Goal: Task Accomplishment & Management: Use online tool/utility

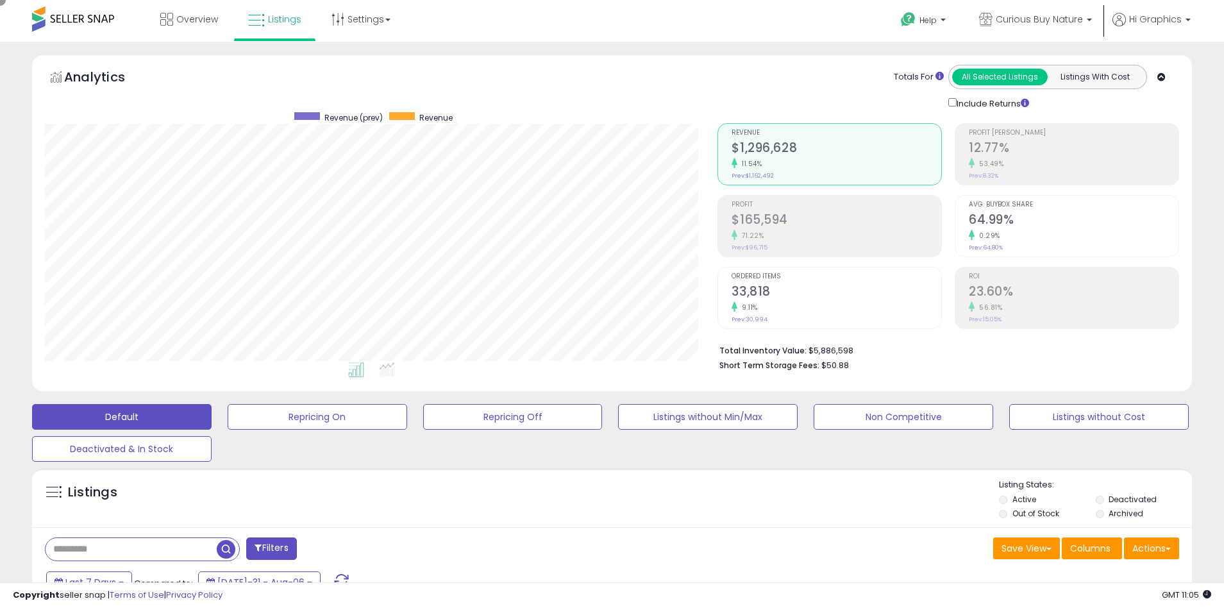
scroll to position [263, 673]
click at [1041, 19] on span "Curious Buy Nature" at bounding box center [1038, 19] width 87 height 13
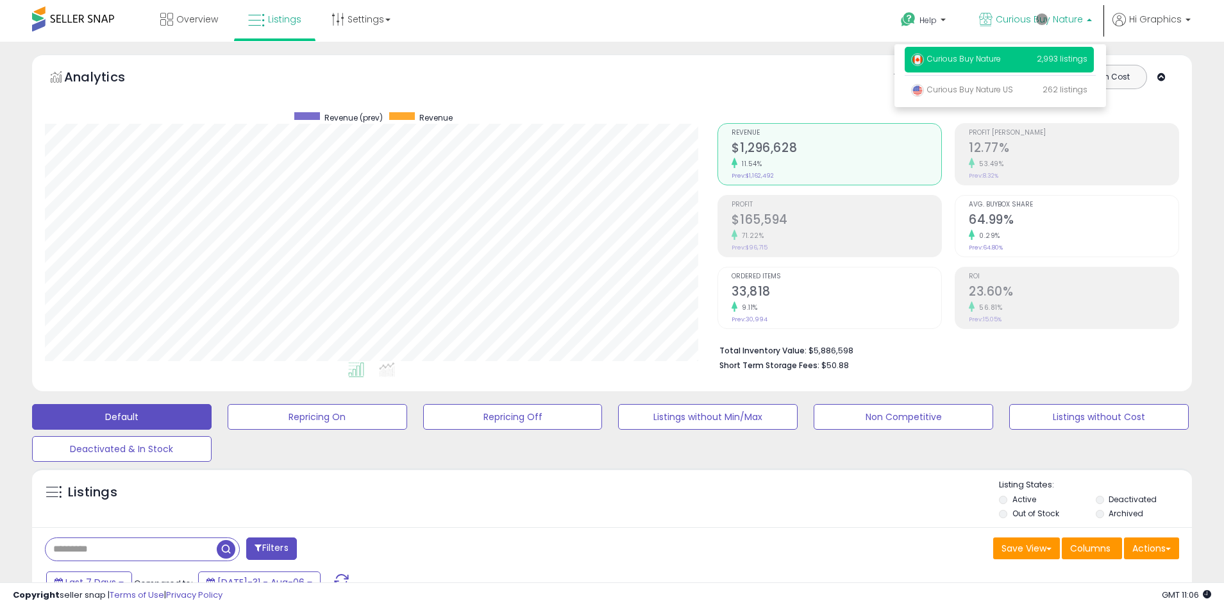
click at [1001, 61] on p "Curious Buy Nature 2,993 listings" at bounding box center [998, 60] width 189 height 26
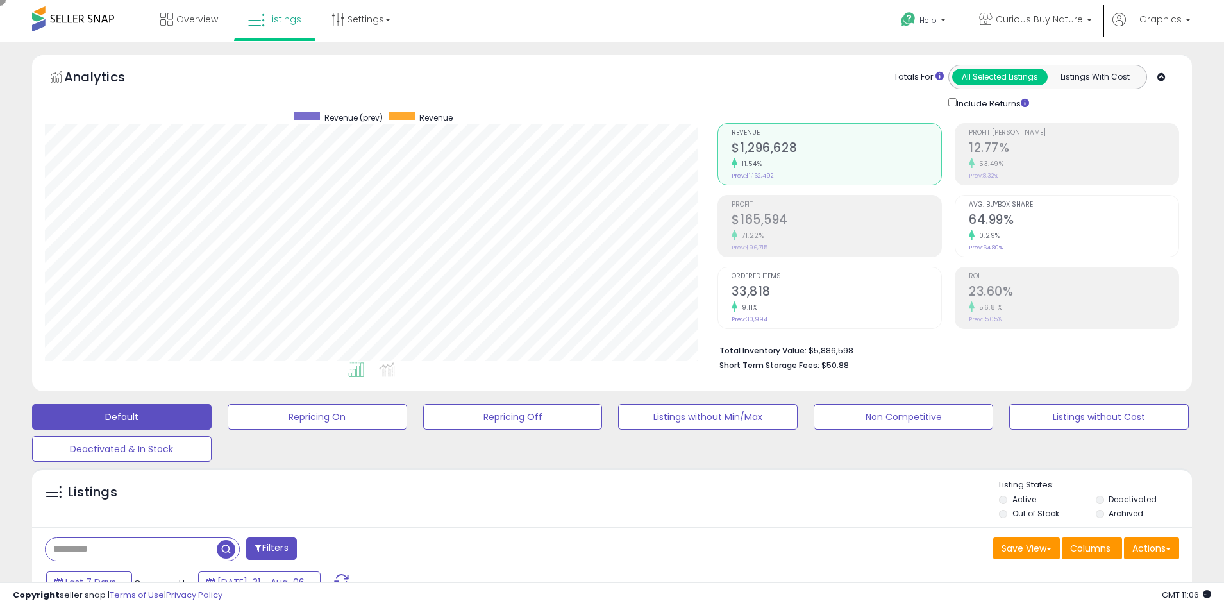
scroll to position [278, 0]
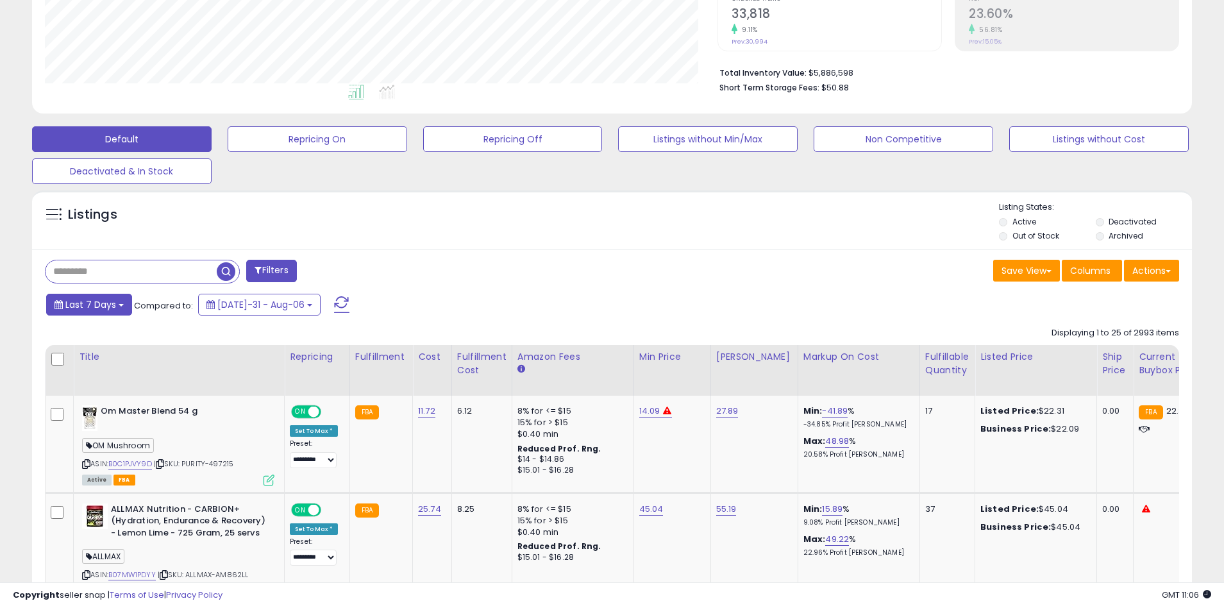
click at [88, 304] on span "Last 7 Days" at bounding box center [90, 304] width 51 height 13
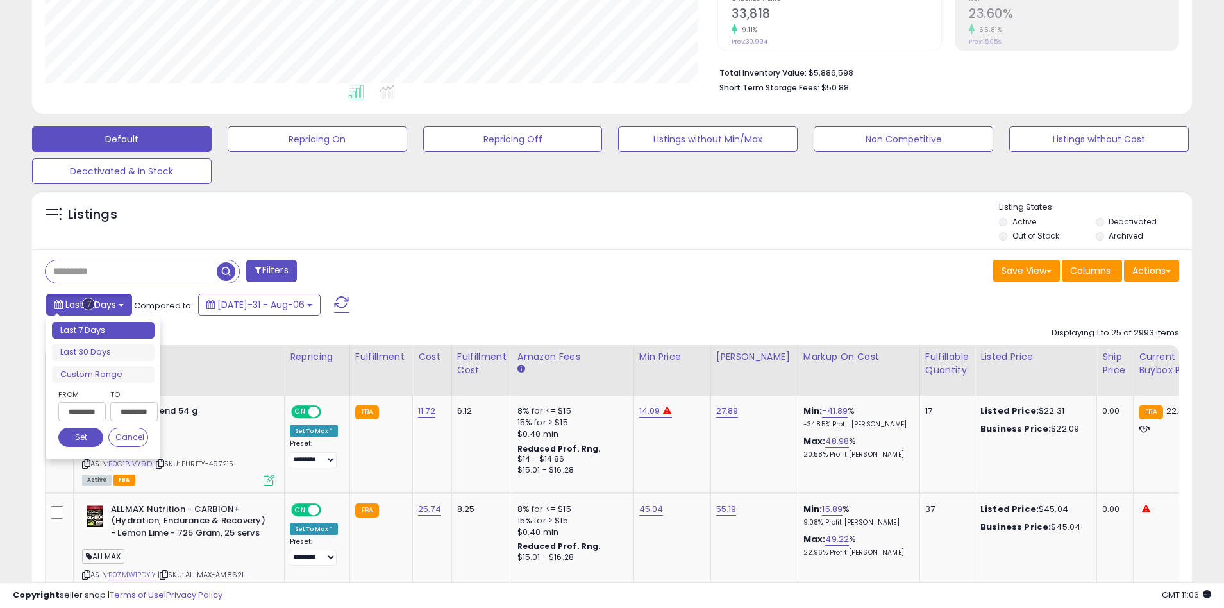
type input "**********"
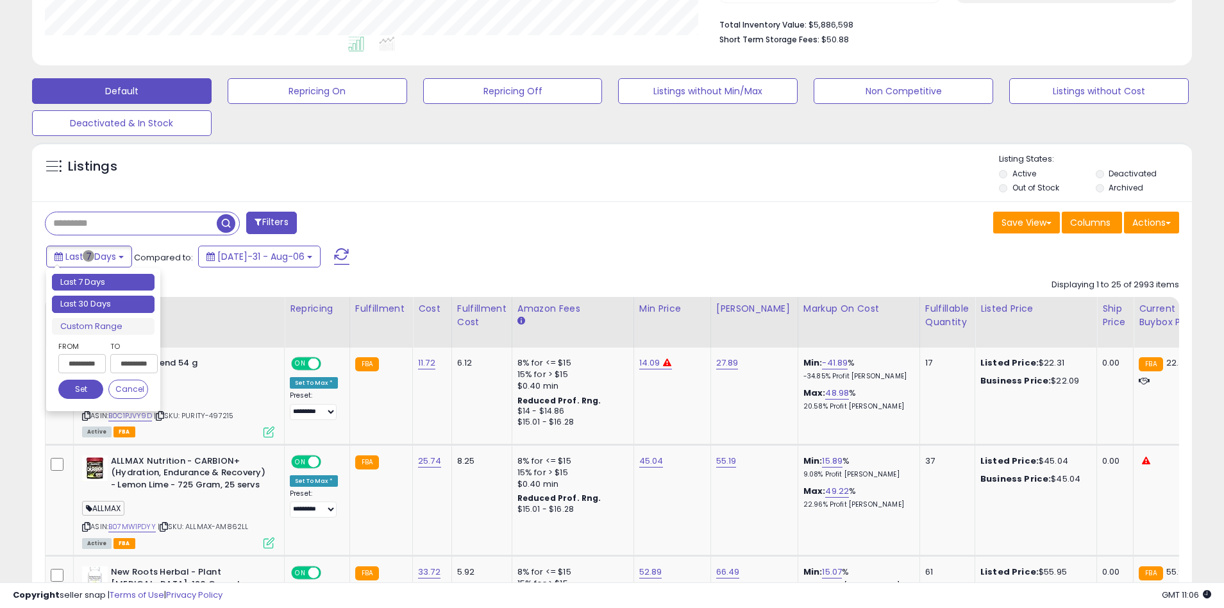
click at [103, 304] on li "Last 30 Days" at bounding box center [103, 303] width 103 height 17
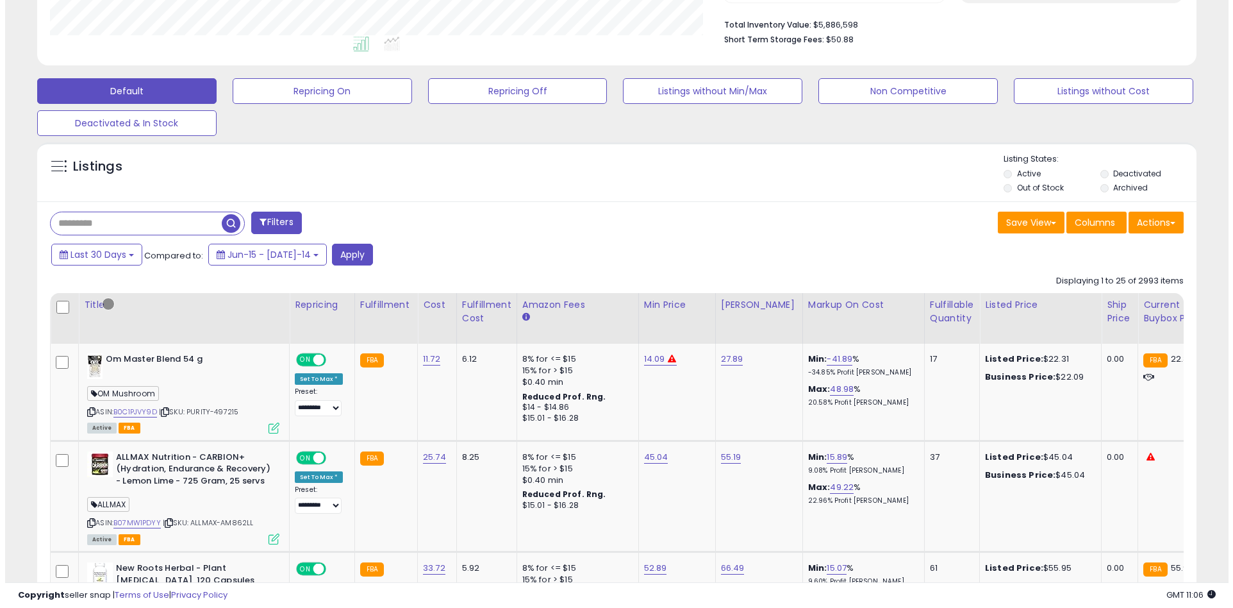
scroll to position [244, 0]
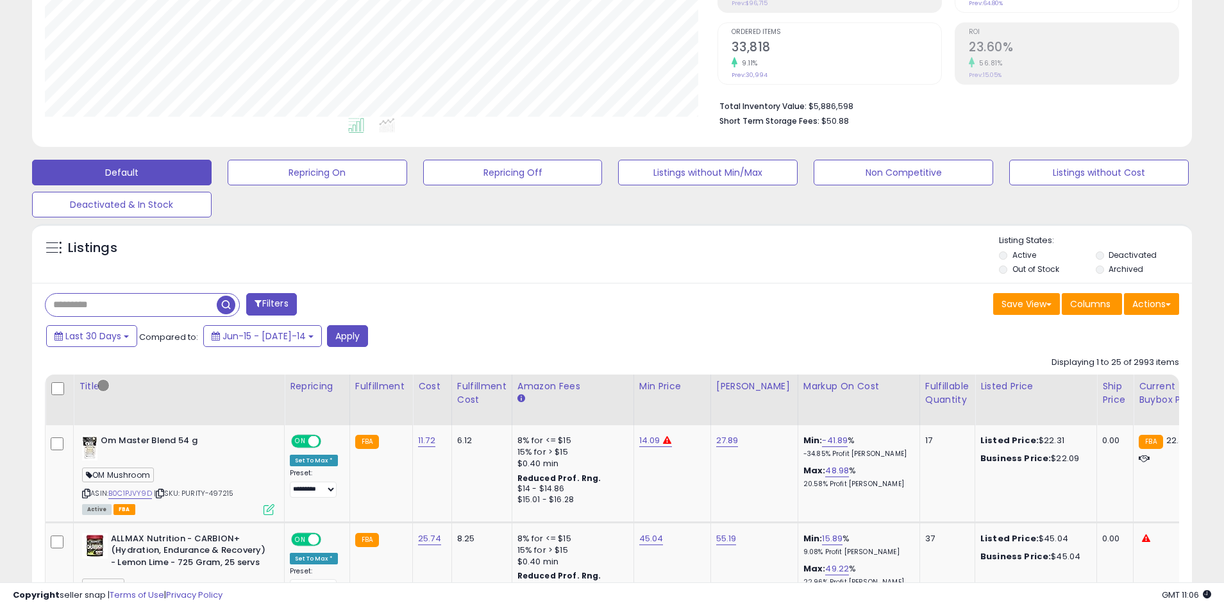
click at [272, 304] on button "Filters" at bounding box center [271, 304] width 50 height 22
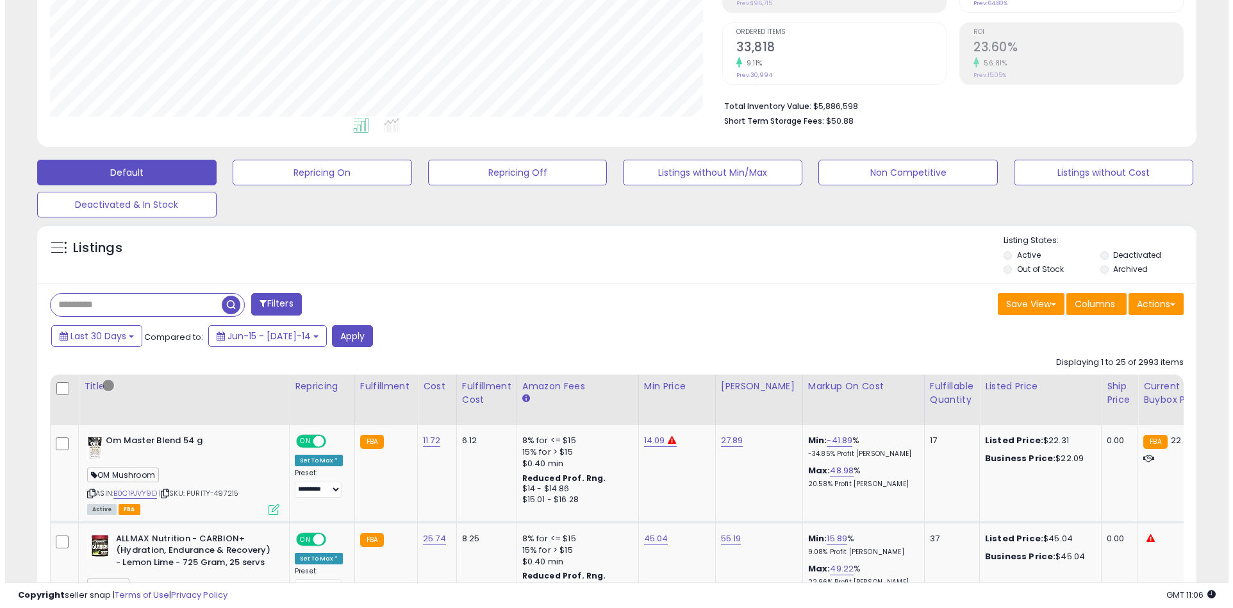
scroll to position [263, 678]
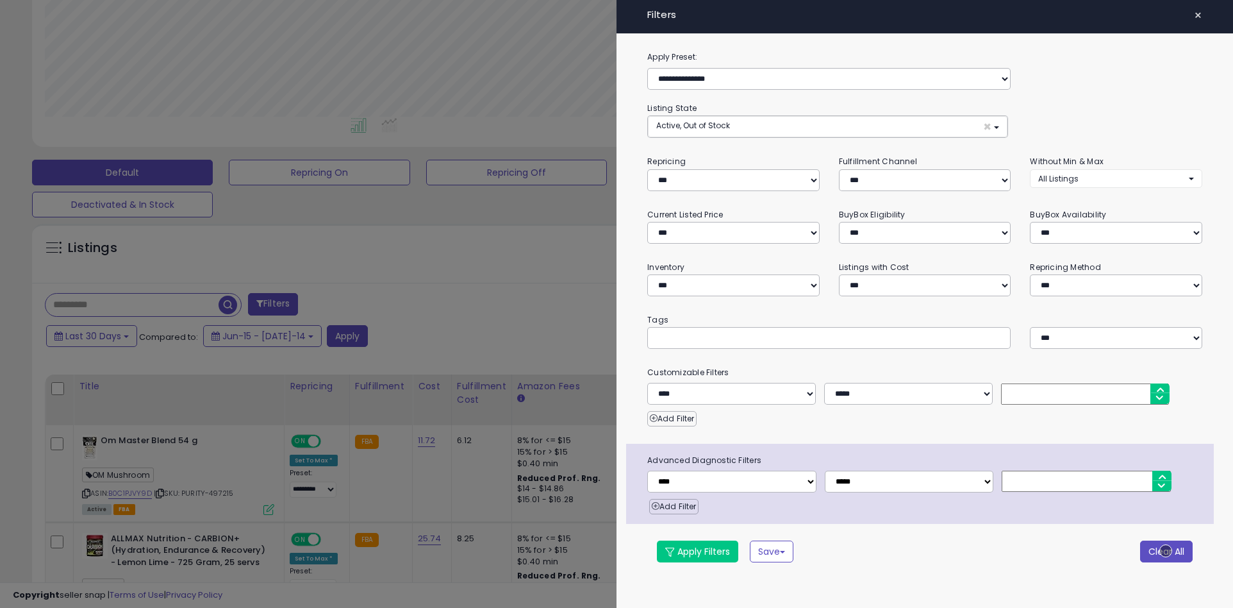
click at [1166, 551] on button "Clear All" at bounding box center [1166, 551] width 53 height 22
select select "*"
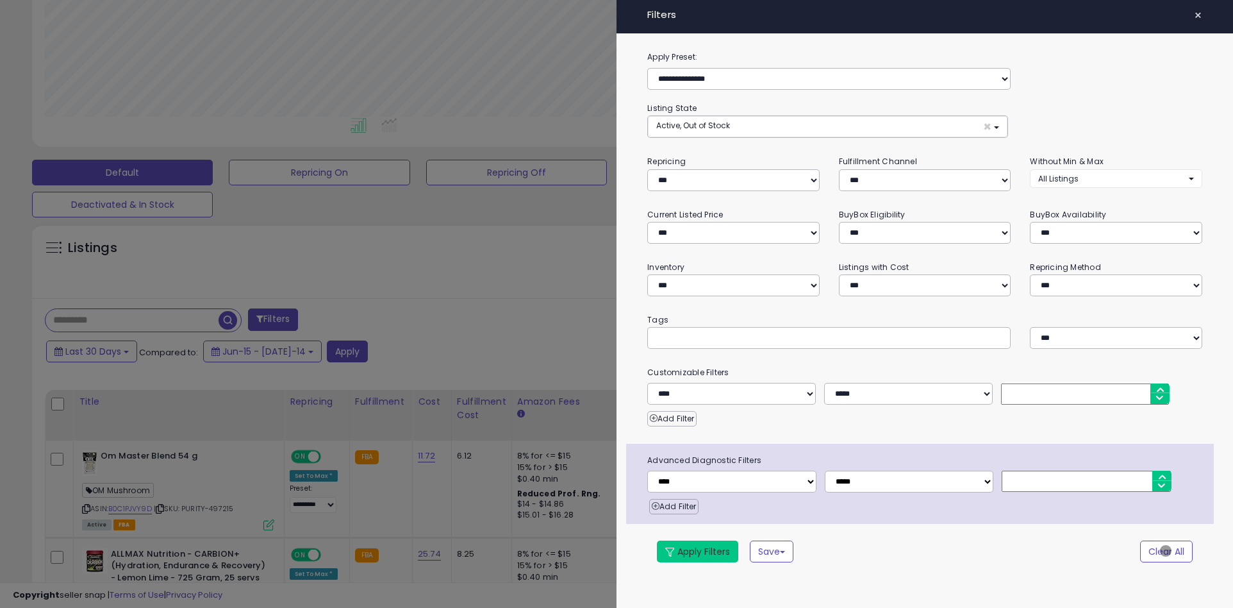
click at [698, 551] on button "Apply Filters" at bounding box center [697, 551] width 81 height 22
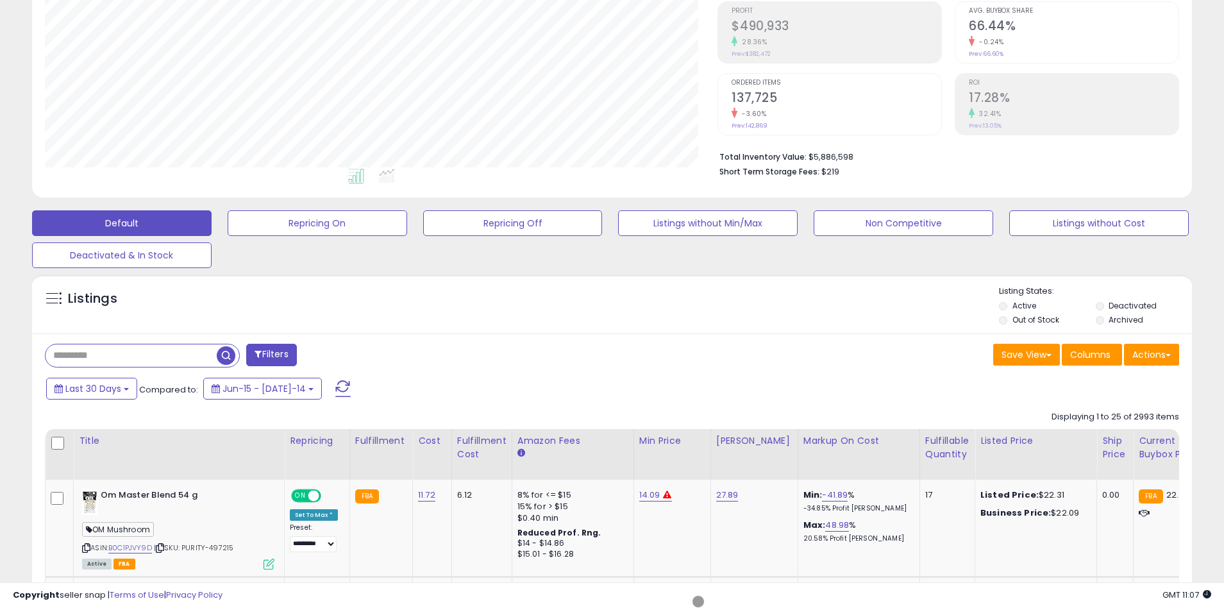
scroll to position [243, 0]
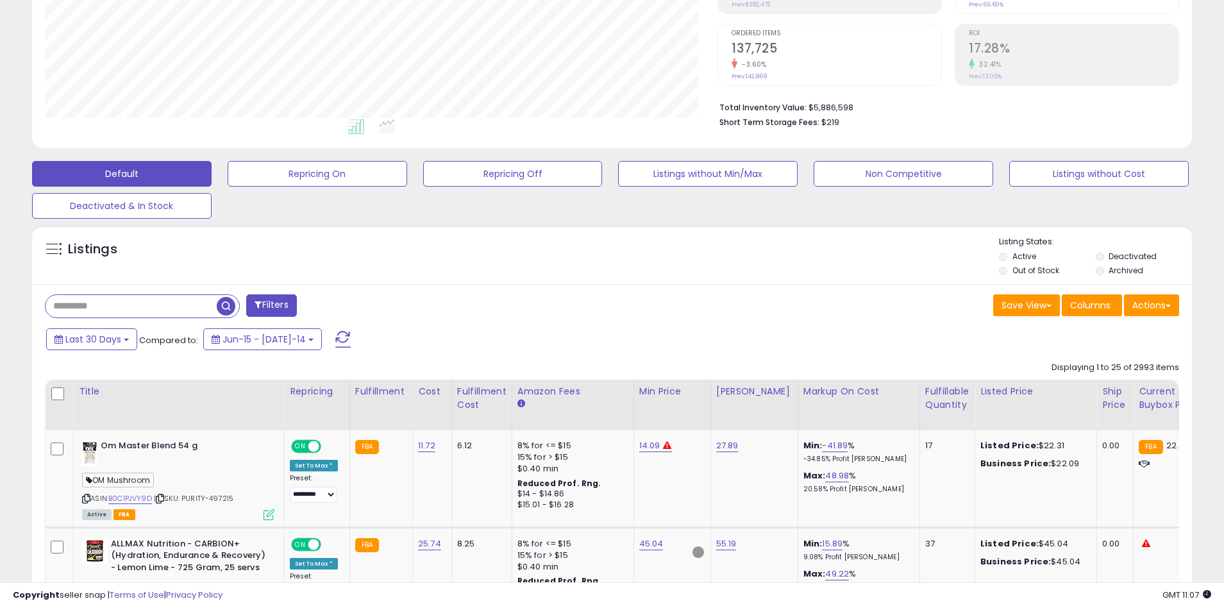
click at [228, 304] on span "button" at bounding box center [226, 306] width 19 height 19
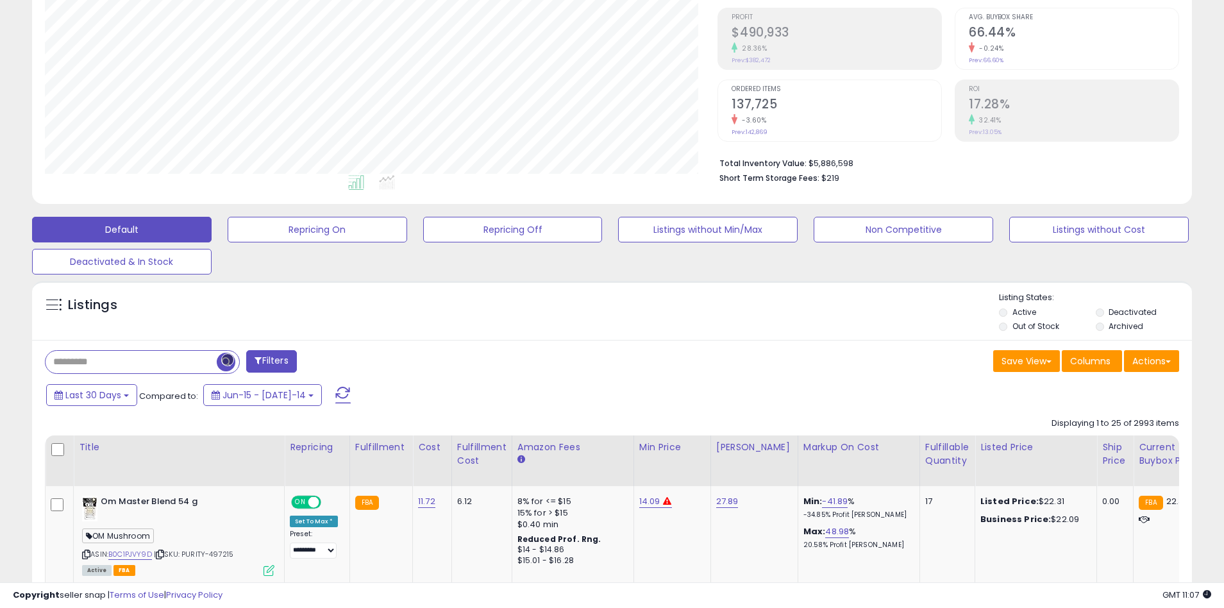
scroll to position [244, 0]
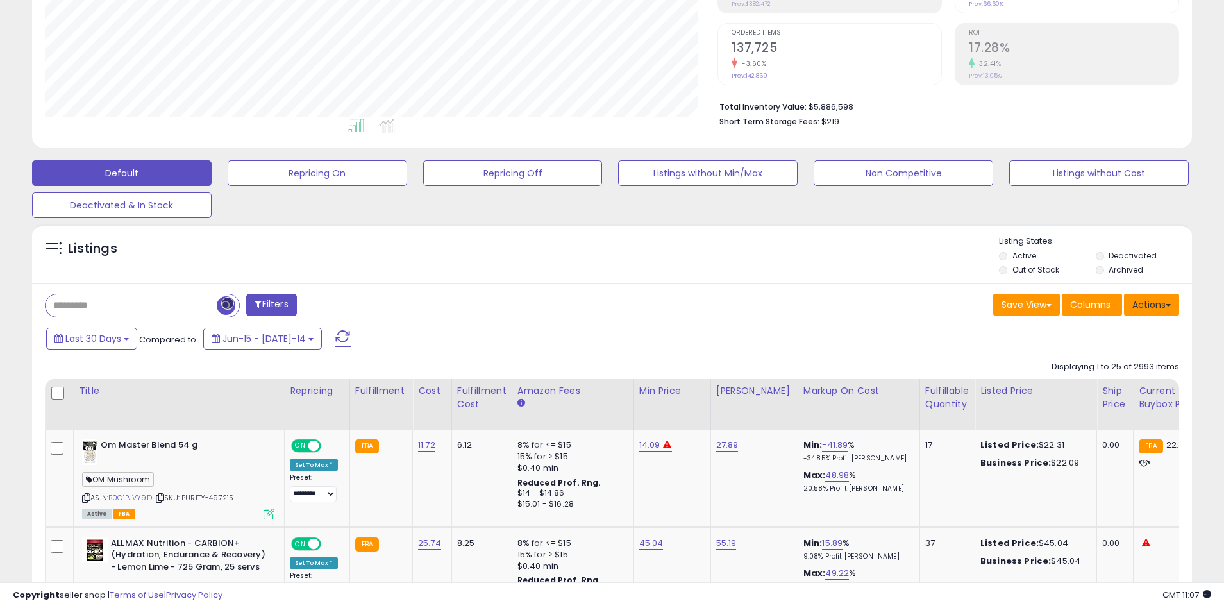
click at [1151, 304] on button "Actions" at bounding box center [1151, 305] width 55 height 22
click at [1099, 386] on link "Export All Columns" at bounding box center [1099, 386] width 140 height 20
